Goal: Obtain resource: Download file/media

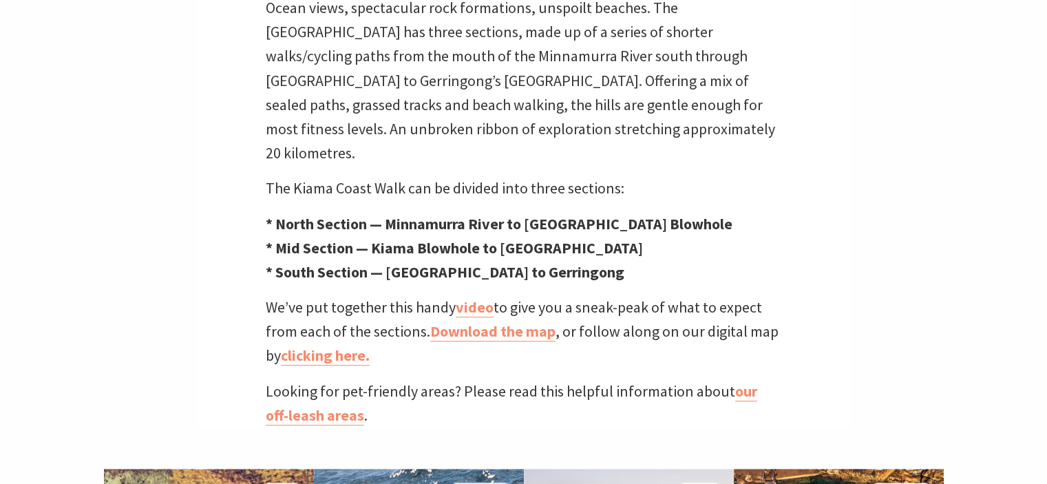
scroll to position [620, 0]
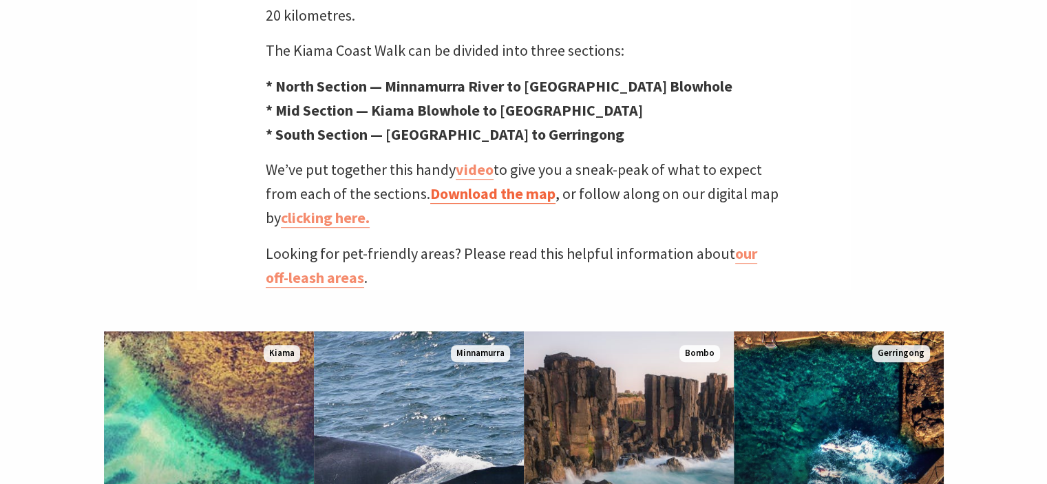
click at [492, 184] on link "Download the map" at bounding box center [492, 194] width 125 height 20
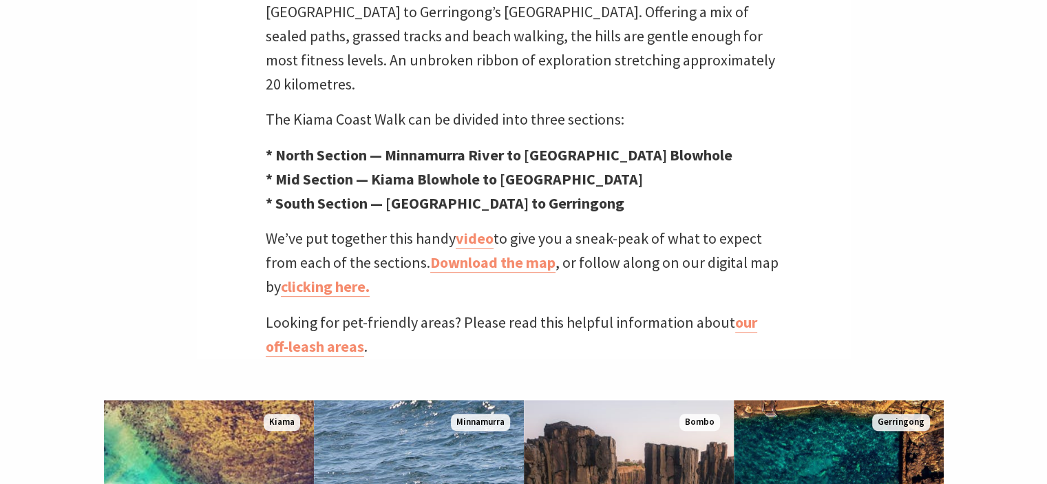
scroll to position [482, 0]
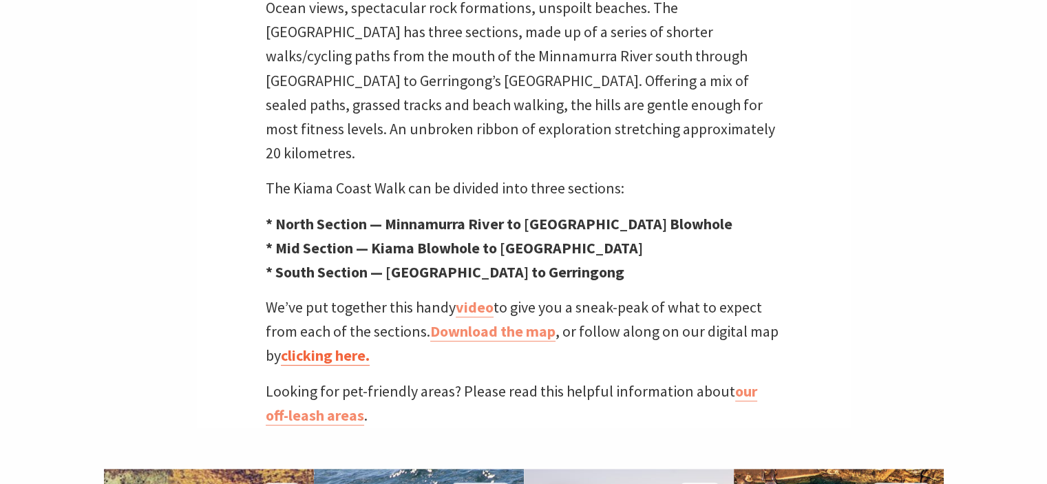
click at [308, 346] on link "clicking here." at bounding box center [325, 356] width 89 height 20
